Goal: Task Accomplishment & Management: Use online tool/utility

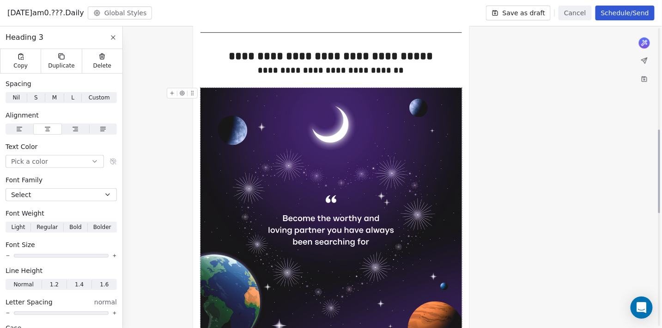
scroll to position [169, 0]
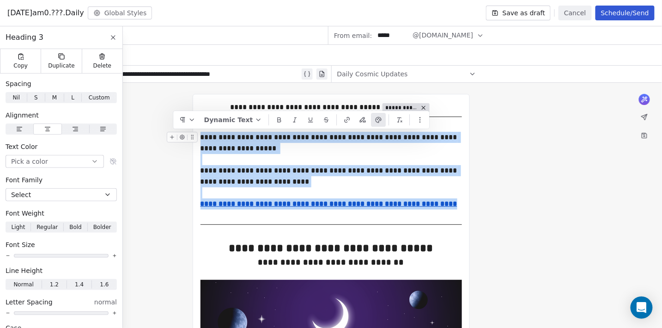
drag, startPoint x: 437, startPoint y: 205, endPoint x: 202, endPoint y: 136, distance: 244.3
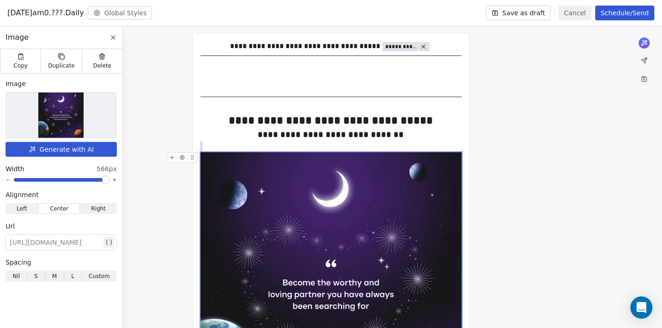
click at [68, 152] on button "Generate with AI" at bounding box center [61, 149] width 111 height 15
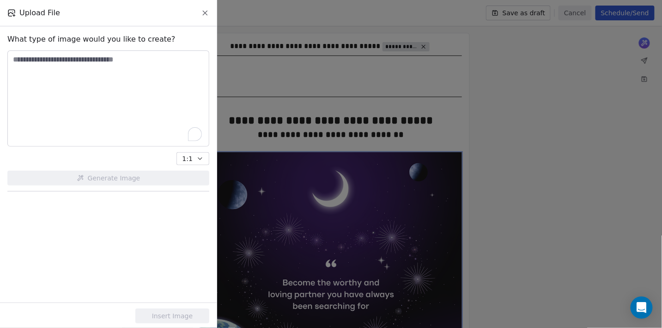
click at [93, 109] on textarea "To enrich screen reader interactions, please activate Accessibility in Grammarl…" at bounding box center [108, 98] width 201 height 95
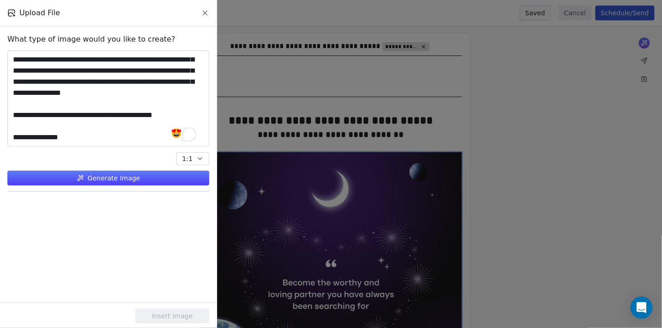
type textarea "**********"
click at [96, 178] on button "Generate Image" at bounding box center [108, 178] width 202 height 15
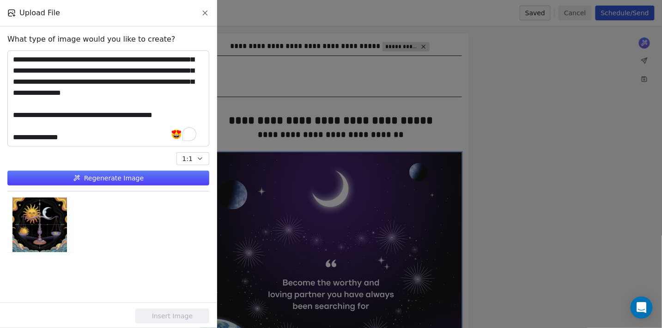
click at [96, 178] on button "Regenerate Image" at bounding box center [108, 178] width 202 height 15
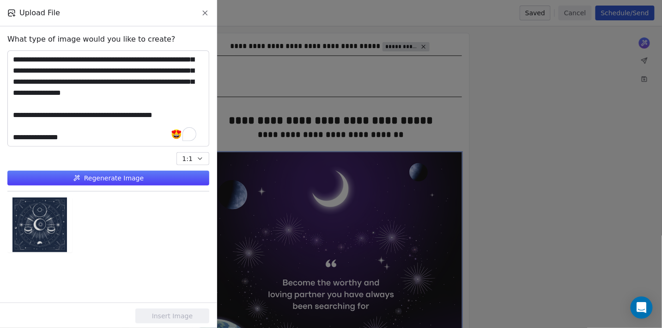
click at [116, 179] on button "Regenerate Image" at bounding box center [108, 178] width 202 height 15
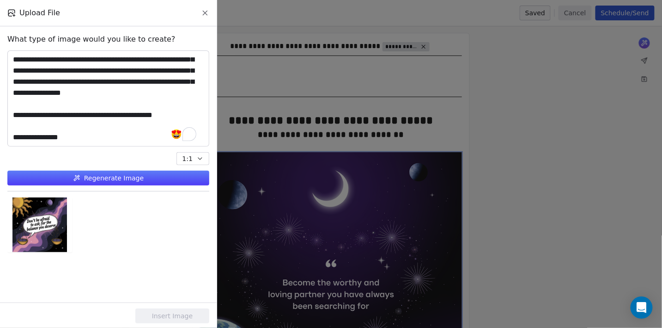
click at [140, 176] on button "Regenerate Image" at bounding box center [108, 178] width 202 height 15
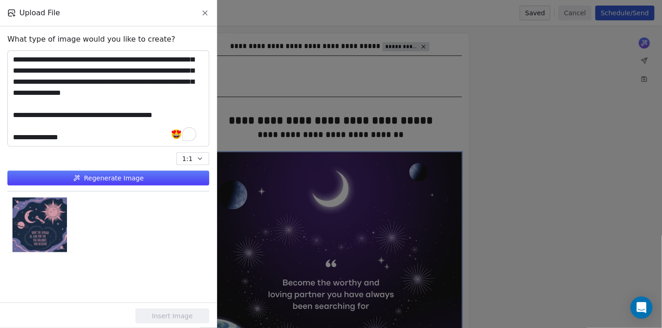
click at [140, 176] on button "Regenerate Image" at bounding box center [108, 178] width 202 height 15
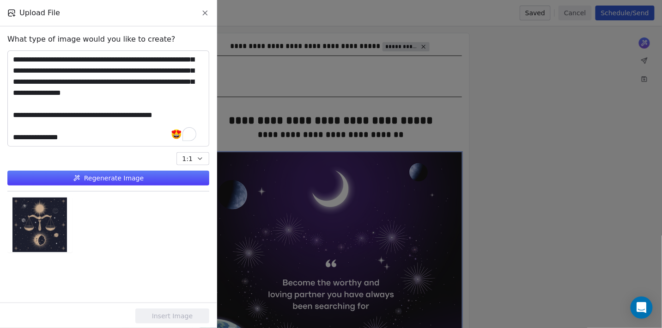
click at [140, 176] on button "Regenerate Image" at bounding box center [108, 178] width 202 height 15
click at [122, 179] on button "Regenerate Image" at bounding box center [108, 178] width 202 height 15
click at [121, 179] on button "Regenerate Image" at bounding box center [108, 178] width 202 height 15
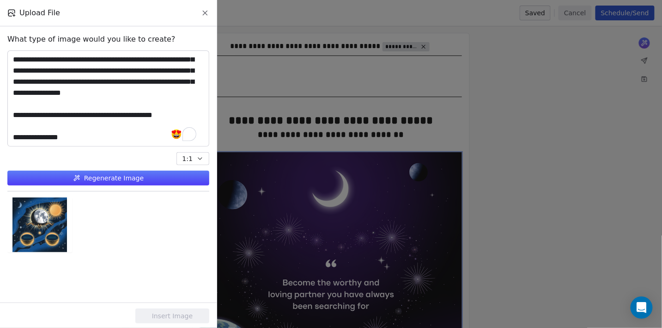
click at [121, 179] on button "Regenerate Image" at bounding box center [108, 178] width 202 height 15
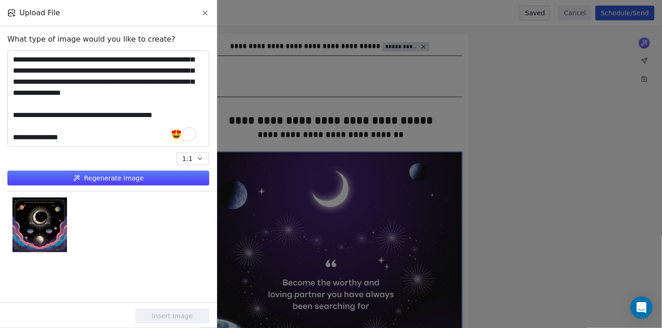
click at [121, 179] on button "Regenerate Image" at bounding box center [108, 178] width 202 height 15
click at [42, 224] on div at bounding box center [40, 224] width 64 height 55
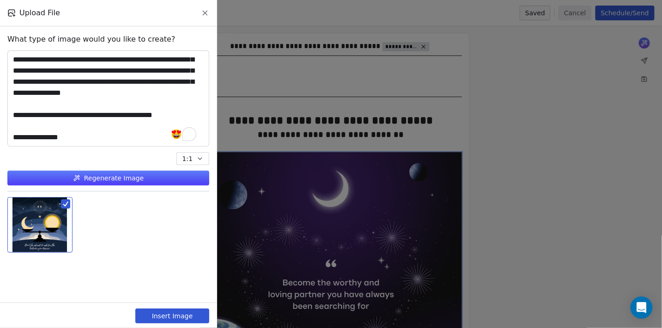
click at [183, 312] on button "Insert Image" at bounding box center [172, 315] width 74 height 15
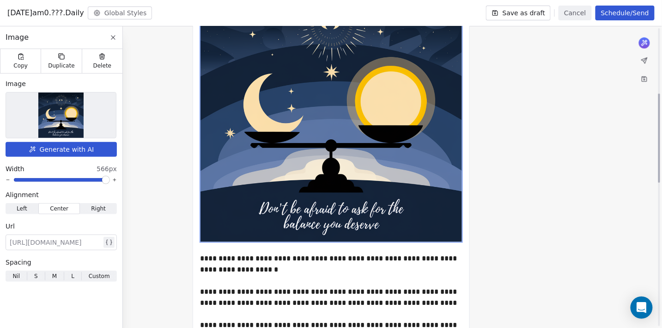
scroll to position [219, 0]
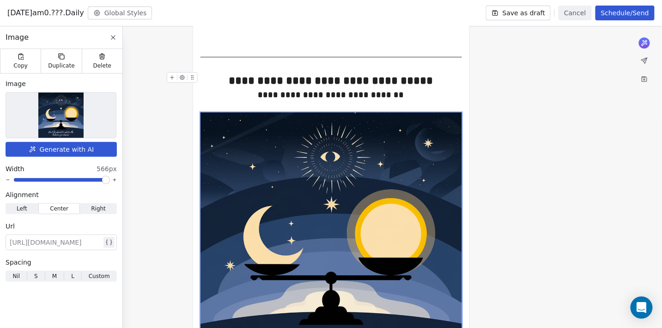
click at [112, 35] on icon at bounding box center [113, 37] width 7 height 7
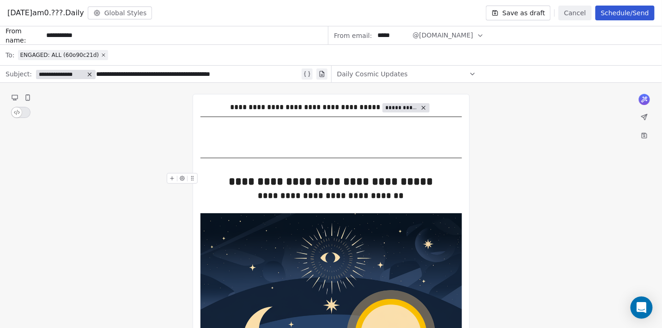
click at [227, 72] on div "**********" at bounding box center [168, 73] width 264 height 11
click at [576, 15] on button "Cancel" at bounding box center [575, 13] width 33 height 15
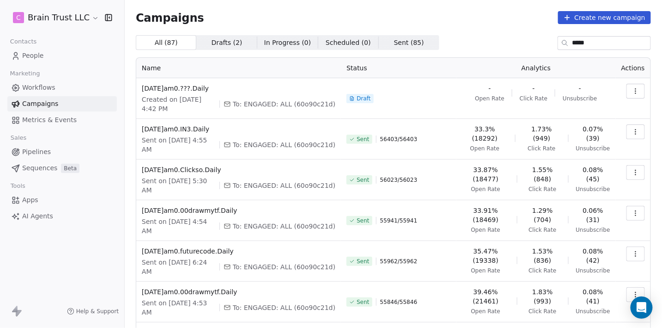
click at [582, 43] on input "*****" at bounding box center [612, 43] width 78 height 13
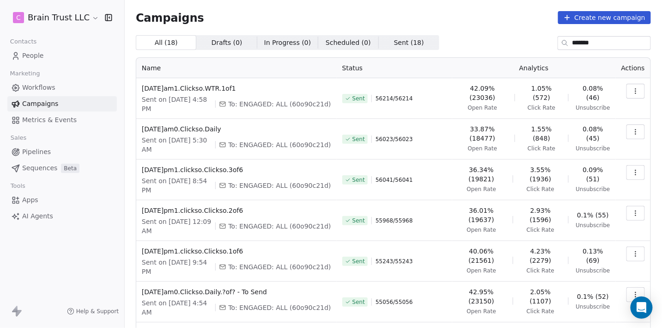
type input "*******"
click at [637, 173] on icon "button" at bounding box center [635, 172] width 7 height 7
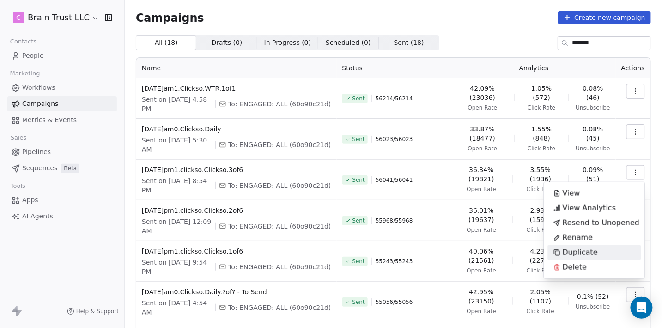
click at [572, 253] on span "Duplicate" at bounding box center [580, 252] width 35 height 11
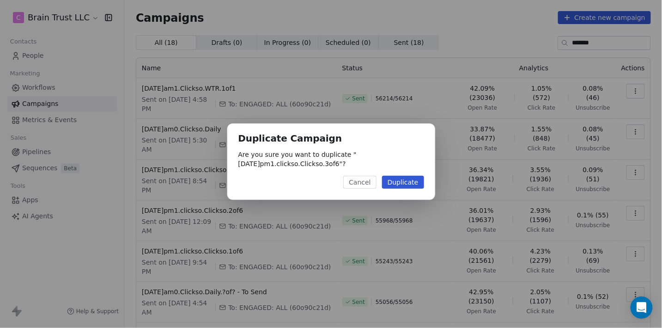
click at [357, 183] on button "Cancel" at bounding box center [359, 182] width 33 height 13
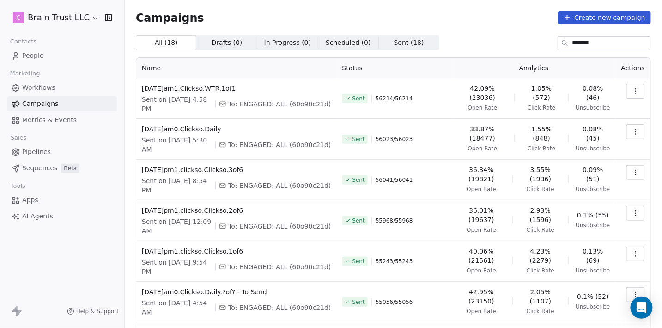
scroll to position [196, 0]
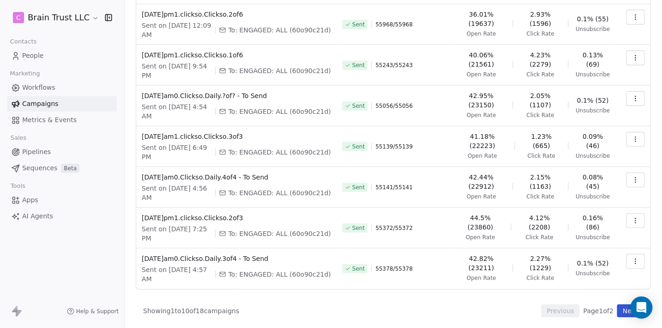
click at [635, 221] on icon "button" at bounding box center [635, 220] width 7 height 7
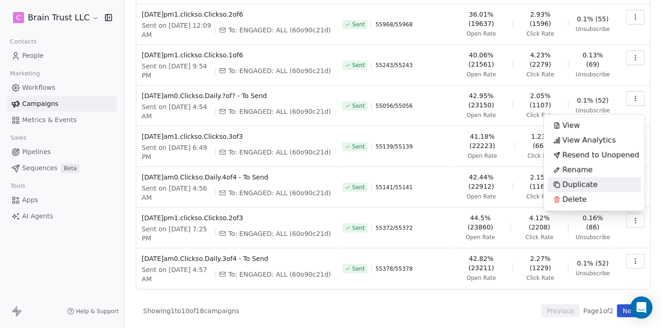
click at [588, 182] on span "Duplicate" at bounding box center [580, 184] width 35 height 11
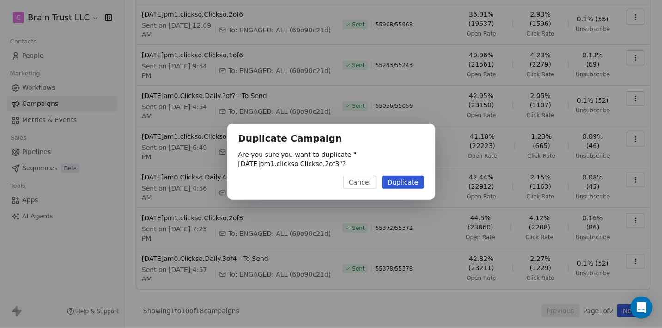
click at [409, 182] on button "Duplicate" at bounding box center [403, 182] width 42 height 13
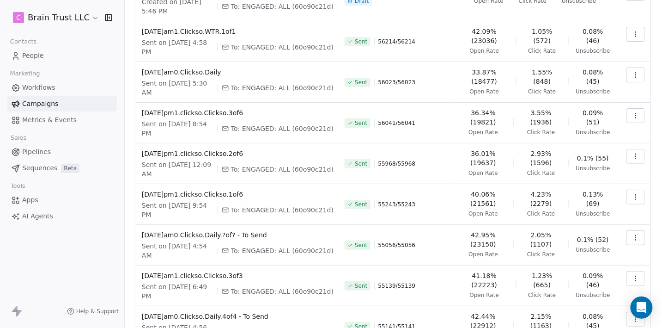
scroll to position [0, 0]
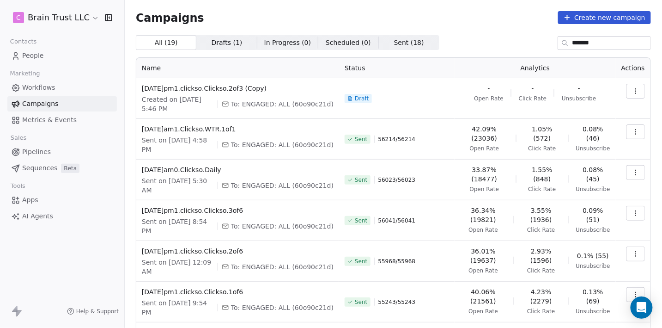
click at [636, 93] on icon "button" at bounding box center [636, 93] width 0 height 0
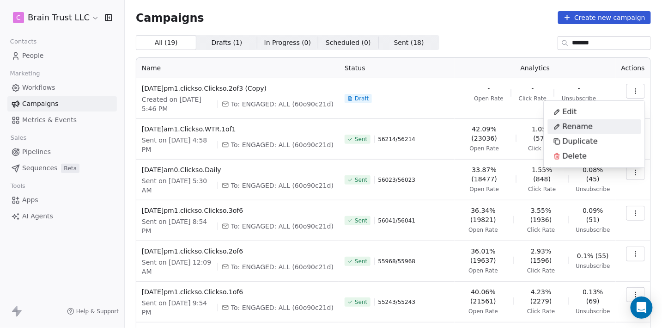
click at [580, 124] on span "Rename" at bounding box center [578, 126] width 31 height 11
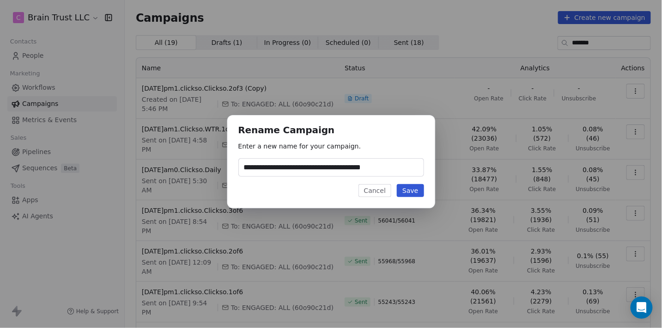
click at [372, 195] on button "Cancel" at bounding box center [375, 190] width 33 height 13
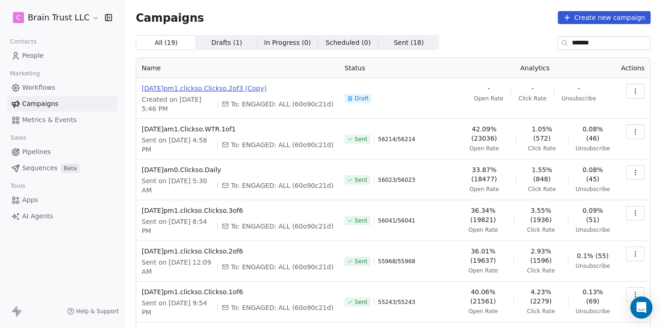
click at [256, 90] on span "[DATE]pm1.clickso.Clickso.2of3 (Copy)" at bounding box center [238, 88] width 192 height 9
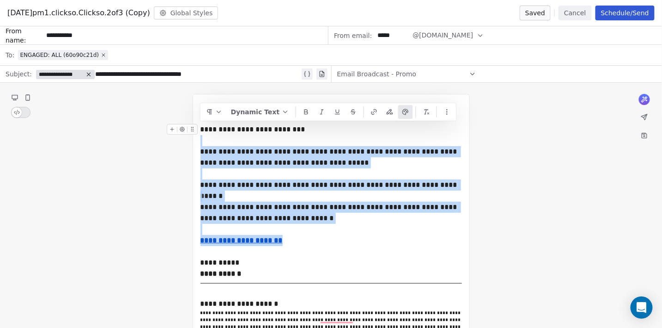
drag, startPoint x: 296, startPoint y: 239, endPoint x: 201, endPoint y: 124, distance: 148.7
click at [201, 125] on div "**********" at bounding box center [332, 229] width 262 height 255
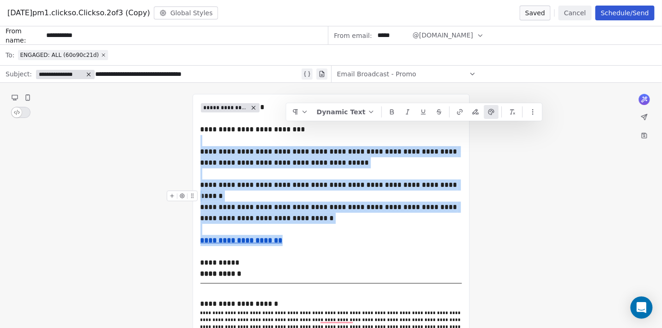
click at [287, 200] on div "To enrich screen reader interactions, please activate Accessibility in Grammarl…" at bounding box center [332, 195] width 262 height 11
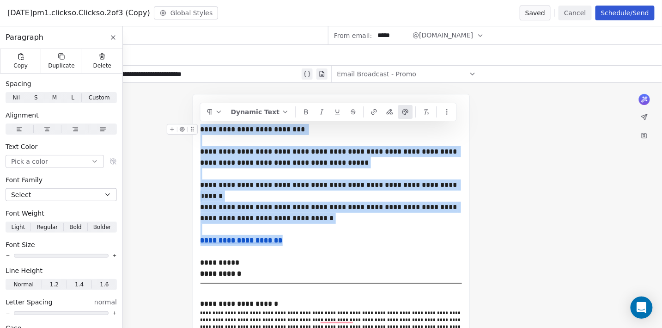
drag, startPoint x: 292, startPoint y: 242, endPoint x: 202, endPoint y: 131, distance: 142.6
click at [202, 131] on div "**********" at bounding box center [332, 229] width 262 height 255
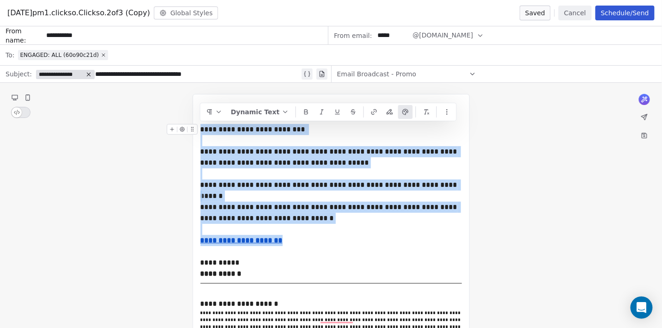
copy div "**********"
click at [570, 16] on button "Cancel" at bounding box center [575, 13] width 33 height 15
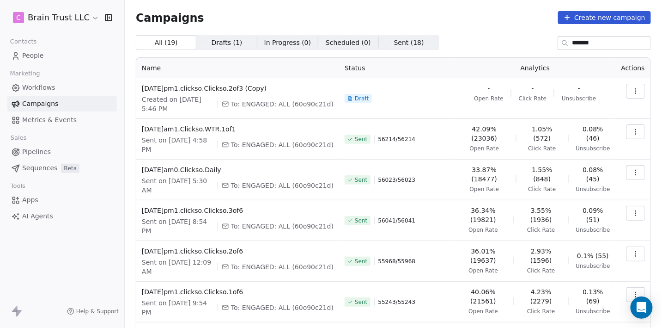
click at [636, 92] on icon "button" at bounding box center [635, 90] width 7 height 7
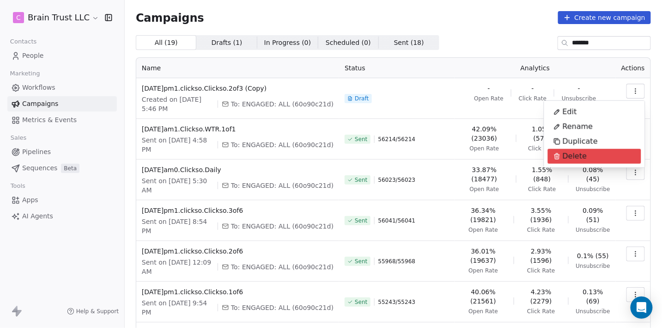
click at [578, 156] on span "Delete" at bounding box center [575, 156] width 25 height 11
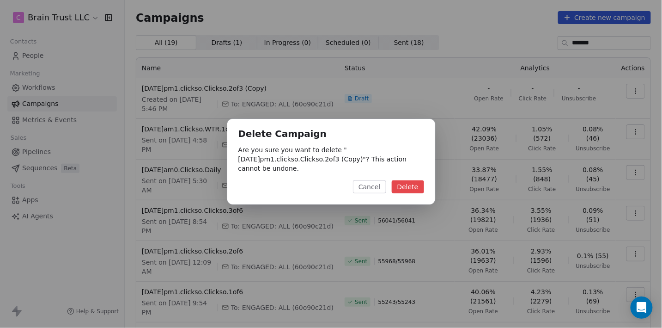
click at [419, 184] on button "Delete" at bounding box center [408, 186] width 32 height 13
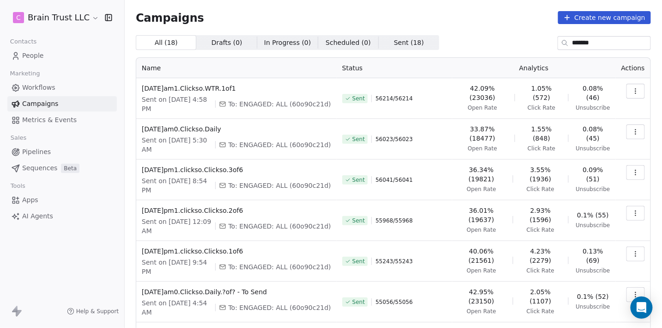
click at [582, 44] on input "*******" at bounding box center [612, 43] width 78 height 13
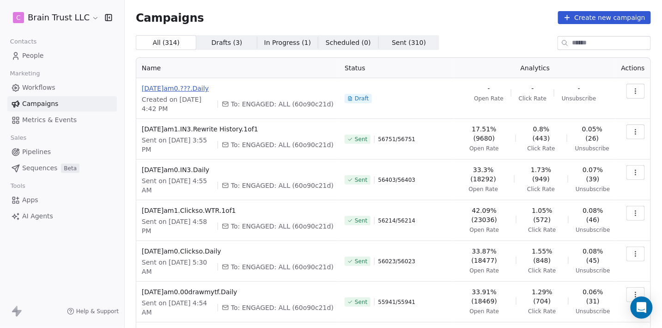
click at [199, 88] on span "[DATE]am0.???.Daily" at bounding box center [238, 88] width 192 height 9
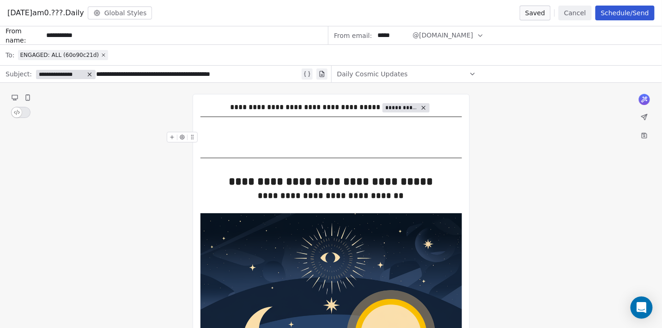
click at [248, 137] on div "To enrich screen reader interactions, please activate Accessibility in Grammarl…" at bounding box center [332, 137] width 262 height 11
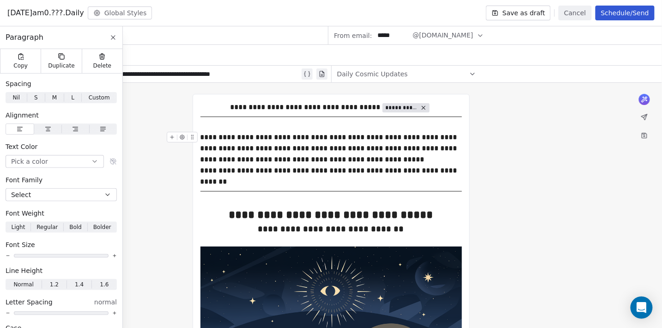
click at [283, 149] on div "**********" at bounding box center [332, 148] width 262 height 33
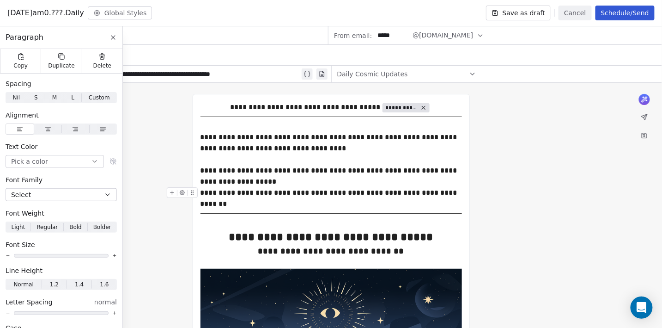
click at [202, 191] on div "**********" at bounding box center [332, 192] width 262 height 11
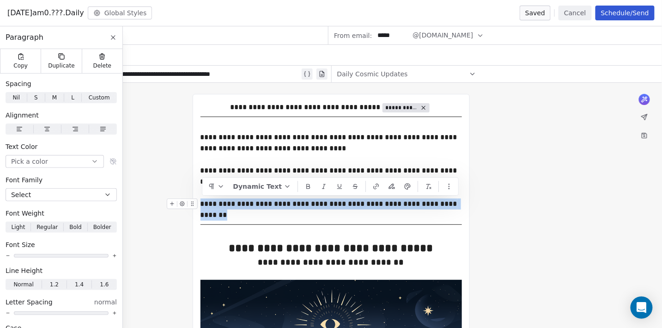
drag, startPoint x: 460, startPoint y: 205, endPoint x: 201, endPoint y: 201, distance: 258.9
click at [201, 201] on div "**********" at bounding box center [332, 203] width 262 height 11
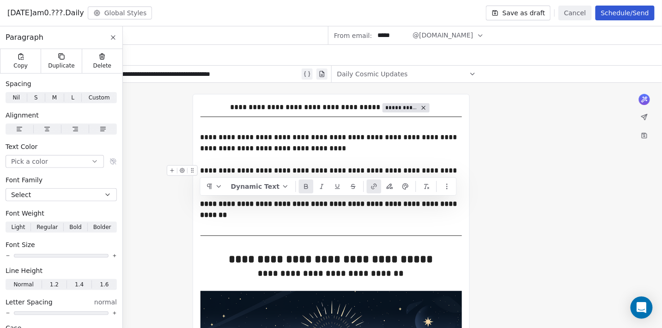
click at [372, 187] on icon "button" at bounding box center [373, 187] width 3 height 3
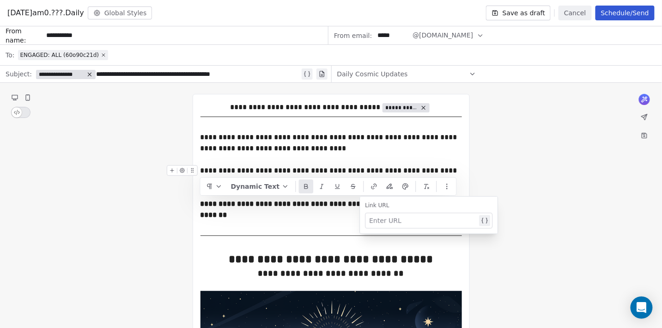
click at [371, 219] on div at bounding box center [423, 220] width 108 height 11
paste div
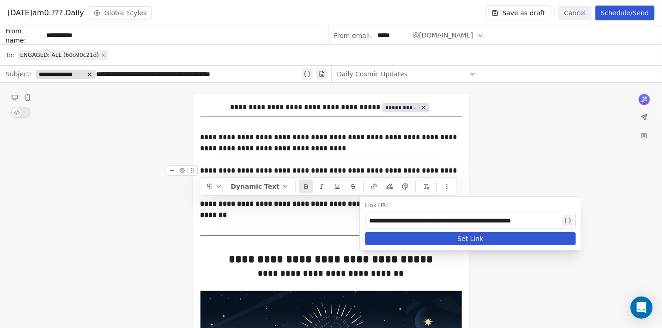
click at [384, 221] on div "**********" at bounding box center [464, 220] width 191 height 11
click at [473, 239] on button "Set Link" at bounding box center [470, 238] width 211 height 13
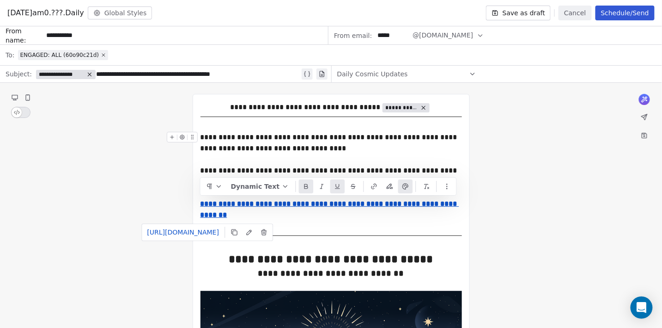
click at [389, 140] on div "**********" at bounding box center [332, 143] width 262 height 22
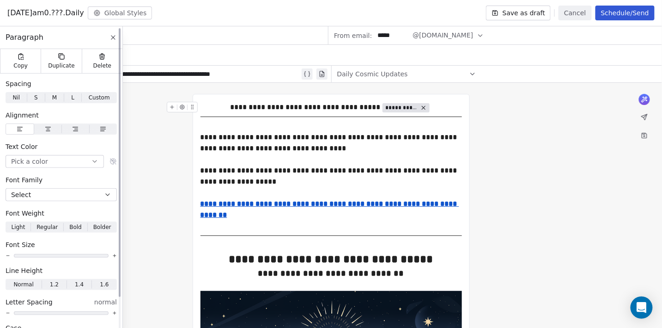
click at [114, 37] on icon at bounding box center [113, 38] width 4 height 4
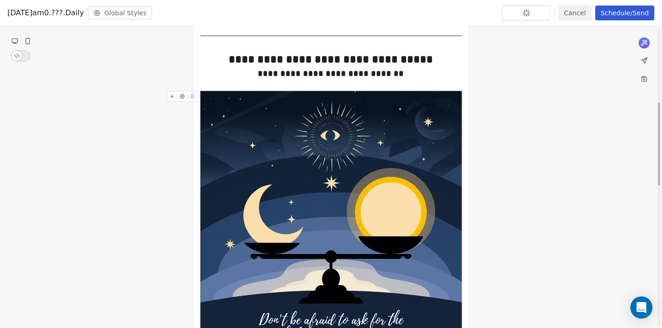
scroll to position [296, 0]
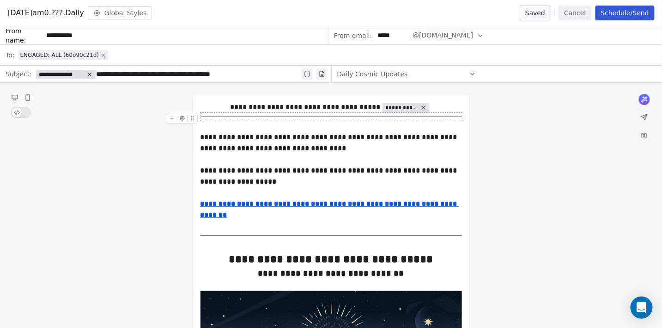
click at [610, 12] on button "Schedule/Send" at bounding box center [625, 13] width 59 height 15
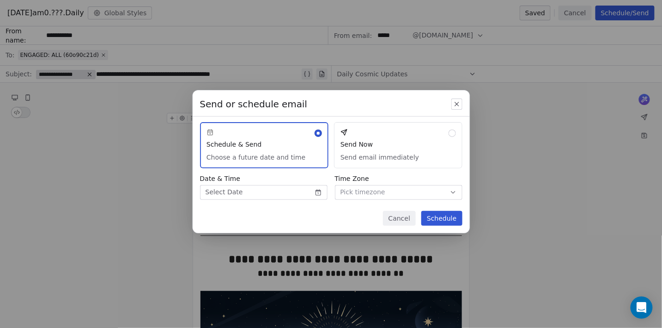
click at [263, 189] on body "C Brain Trust LLC Contacts People Marketing Workflows Campaigns Metrics & Event…" at bounding box center [331, 164] width 662 height 328
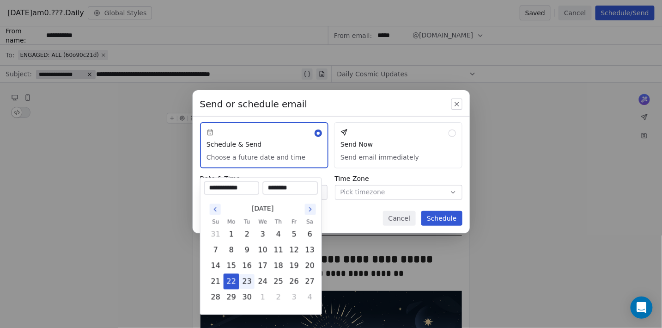
click at [247, 282] on button "23" at bounding box center [247, 281] width 15 height 15
type input "**********"
click at [290, 184] on input "********" at bounding box center [290, 188] width 51 height 9
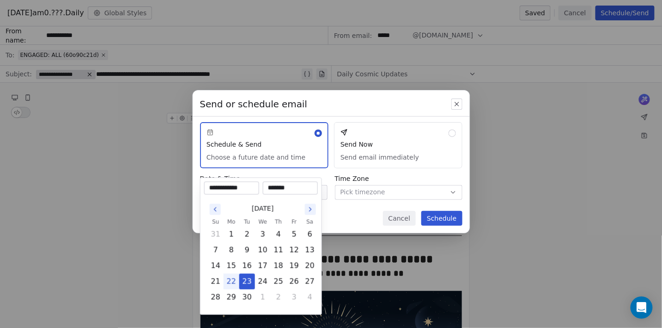
type input "********"
click at [370, 170] on div "Send or schedule email Schedule & Send Choose a future date and time Send Now S…" at bounding box center [331, 164] width 662 height 178
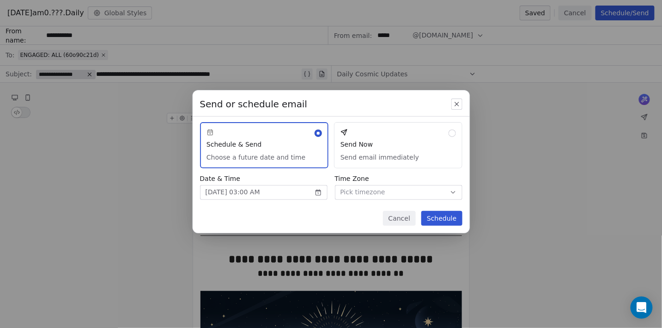
click at [368, 199] on button "Pick timezone" at bounding box center [399, 192] width 128 height 15
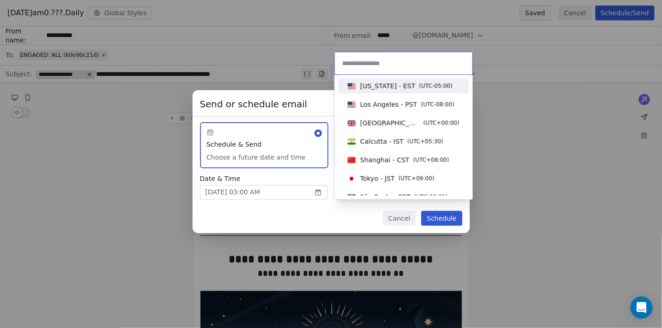
click at [401, 85] on span "[US_STATE] - EST" at bounding box center [388, 85] width 55 height 9
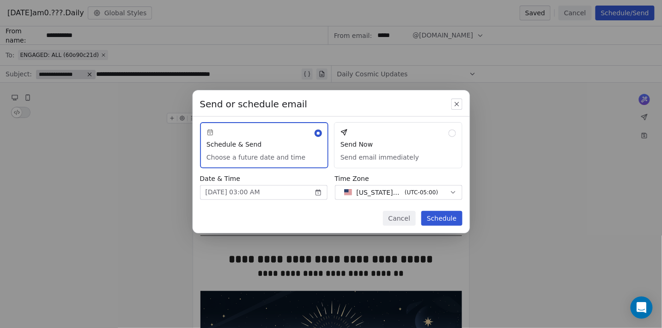
click at [448, 217] on button "Schedule" at bounding box center [442, 218] width 41 height 15
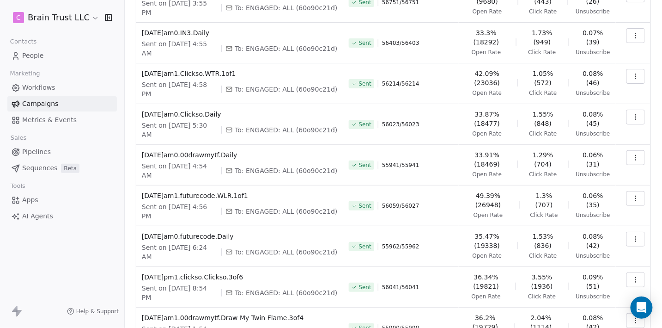
scroll to position [0, 0]
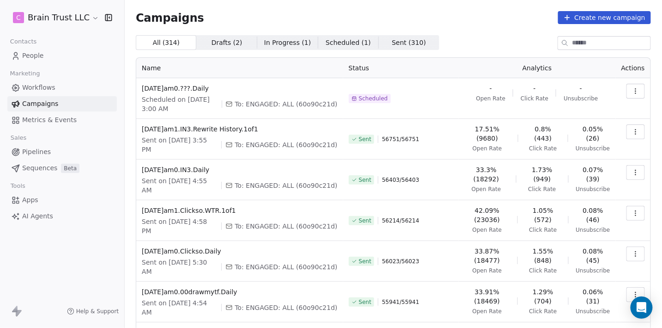
click at [644, 92] on button "button" at bounding box center [636, 91] width 18 height 15
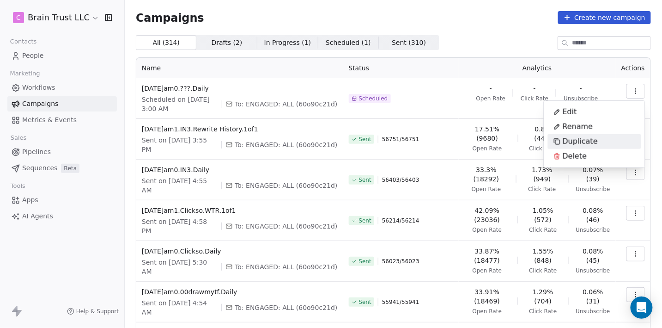
click at [575, 141] on span "Duplicate" at bounding box center [580, 141] width 35 height 11
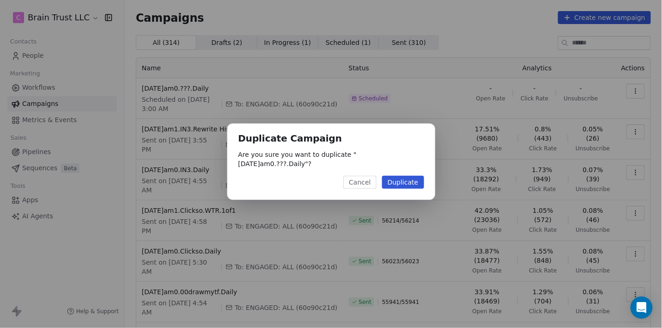
click at [414, 178] on button "Duplicate" at bounding box center [403, 182] width 42 height 13
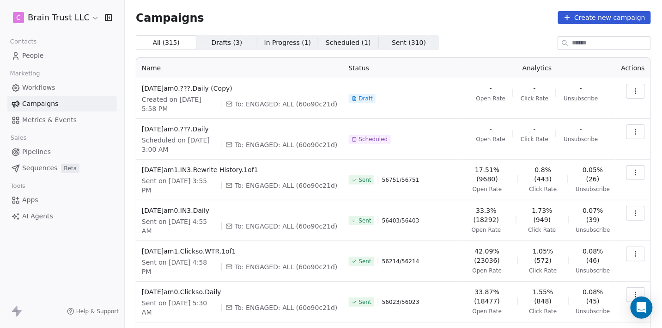
click at [639, 90] on icon "button" at bounding box center [635, 90] width 7 height 7
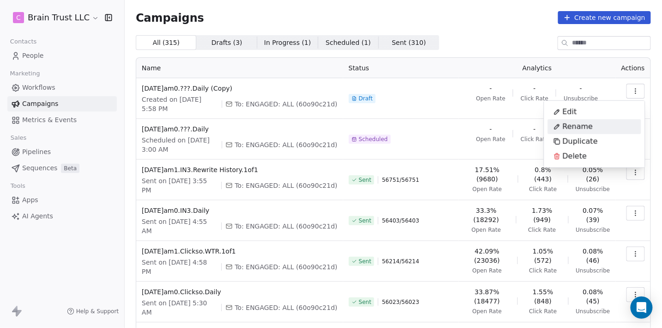
click at [569, 127] on span "Rename" at bounding box center [578, 126] width 31 height 11
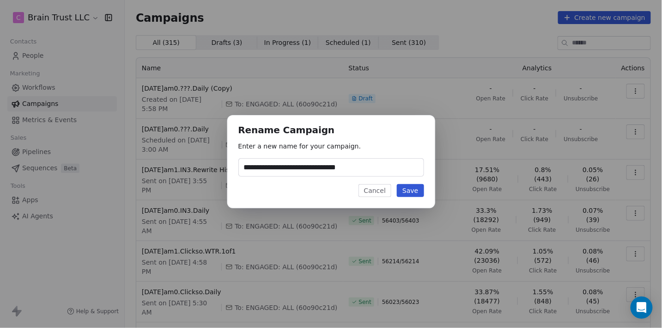
type input "**********"
click at [410, 194] on button "Save" at bounding box center [410, 190] width 27 height 13
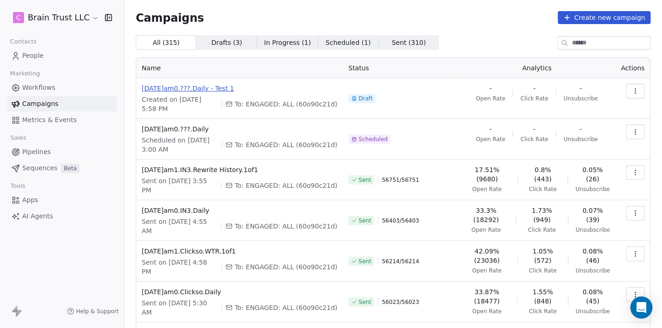
click at [232, 90] on span "[DATE]am0.???.Daily - Test 1" at bounding box center [240, 88] width 196 height 9
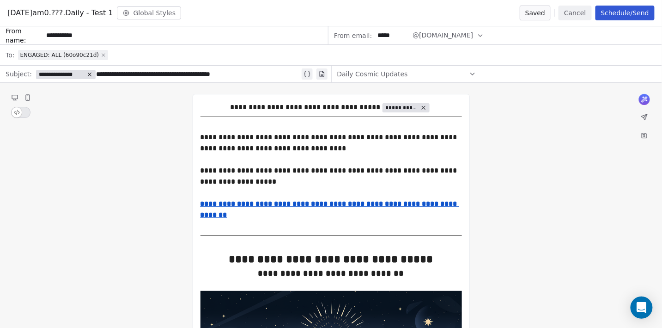
click at [103, 55] on icon at bounding box center [104, 55] width 6 height 6
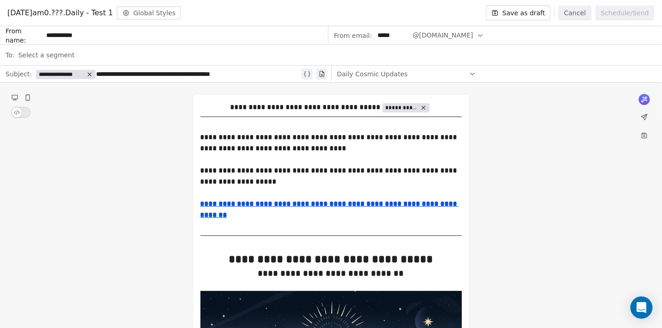
click at [69, 51] on span "Select a segment" at bounding box center [46, 54] width 56 height 9
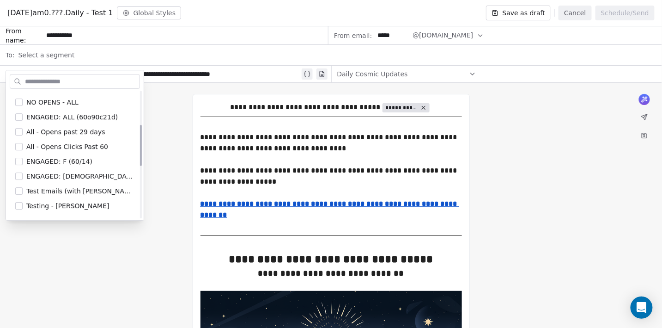
scroll to position [105, 0]
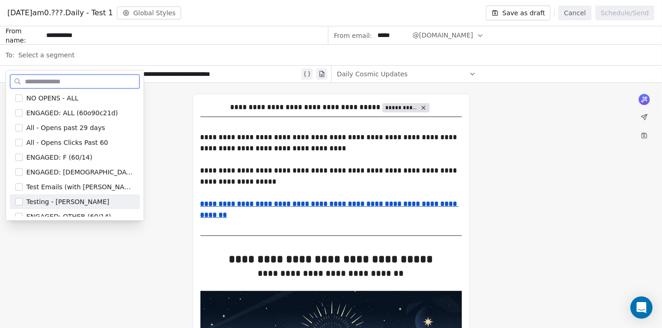
click at [55, 204] on span "Testing - [PERSON_NAME]" at bounding box center [67, 201] width 83 height 9
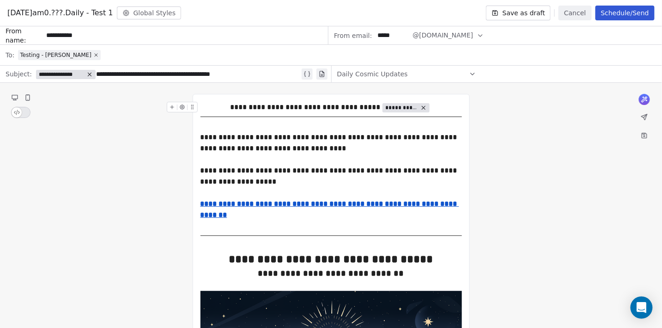
click at [538, 14] on button "Save as draft" at bounding box center [518, 13] width 65 height 15
click at [578, 10] on button "Cancel" at bounding box center [575, 13] width 33 height 15
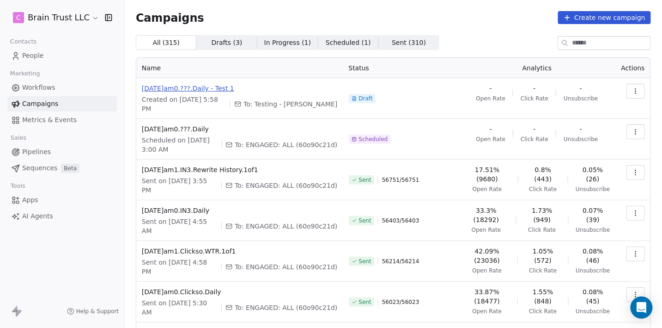
click at [225, 88] on span "[DATE]am0.???.Daily - Test 1" at bounding box center [240, 88] width 196 height 9
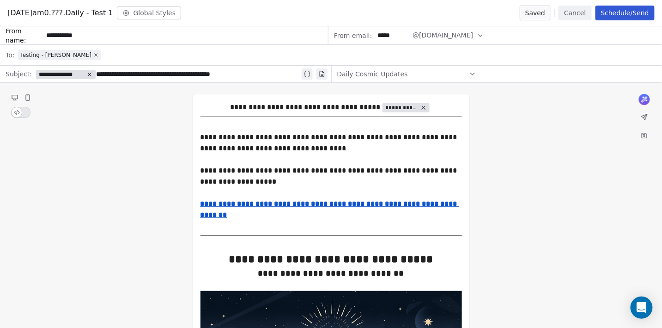
click at [618, 10] on button "Schedule/Send" at bounding box center [625, 13] width 59 height 15
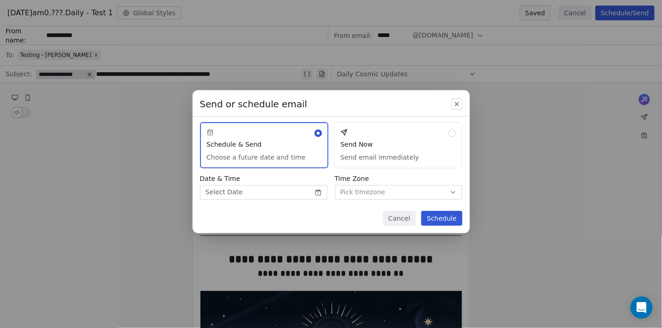
click at [411, 141] on button "Send Now Send email immediately" at bounding box center [398, 145] width 129 height 46
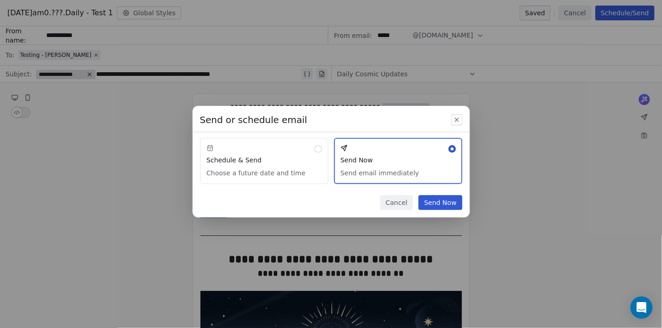
click at [436, 206] on button "Send Now" at bounding box center [440, 202] width 43 height 15
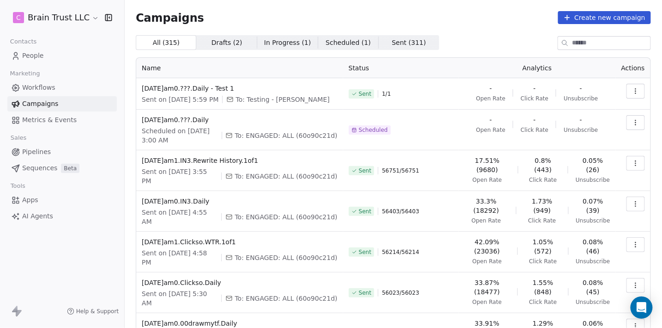
click at [636, 96] on button "button" at bounding box center [636, 91] width 18 height 15
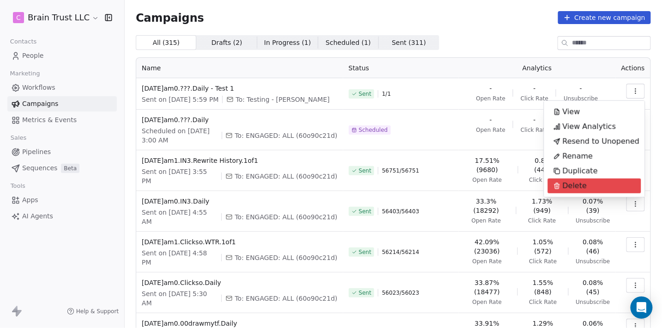
click at [575, 184] on span "Delete" at bounding box center [575, 185] width 25 height 11
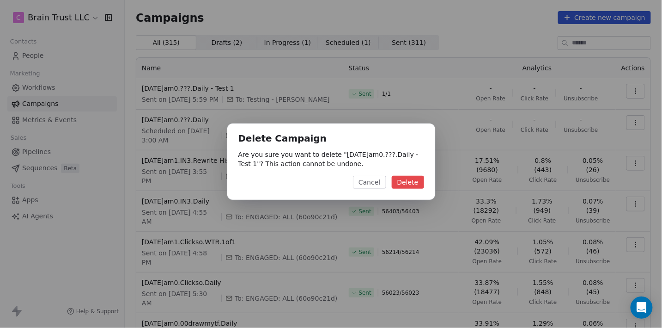
click at [411, 184] on button "Delete" at bounding box center [408, 182] width 32 height 13
